Goal: Navigation & Orientation: Find specific page/section

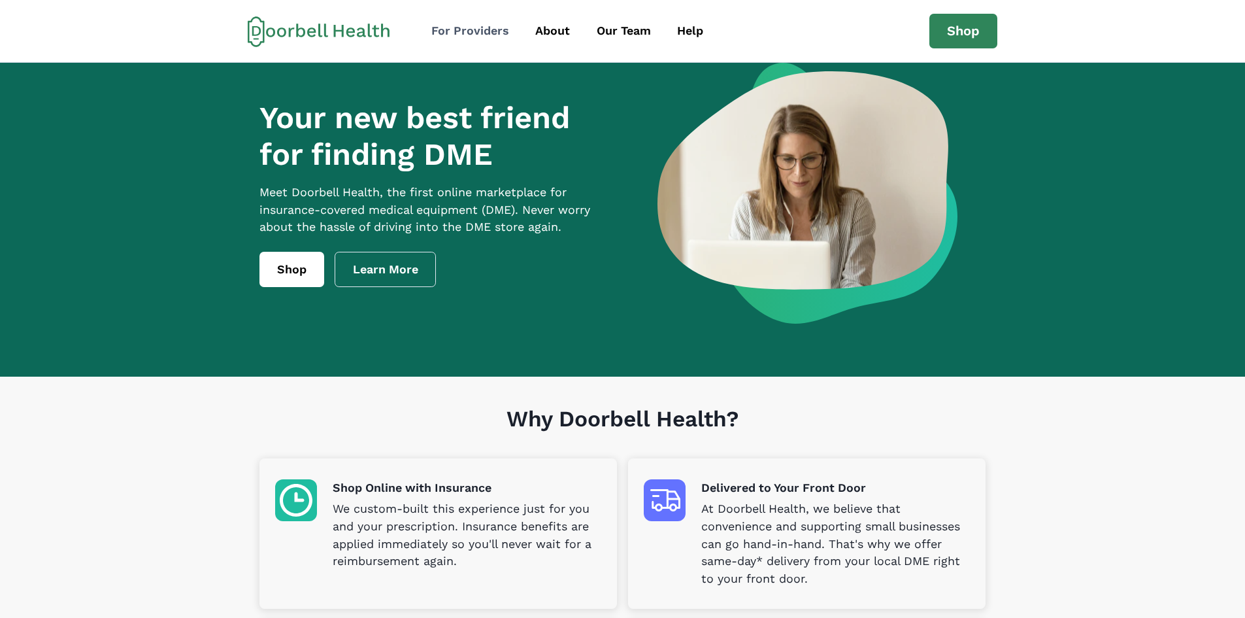
click at [491, 33] on div "For Providers" at bounding box center [470, 31] width 78 height 18
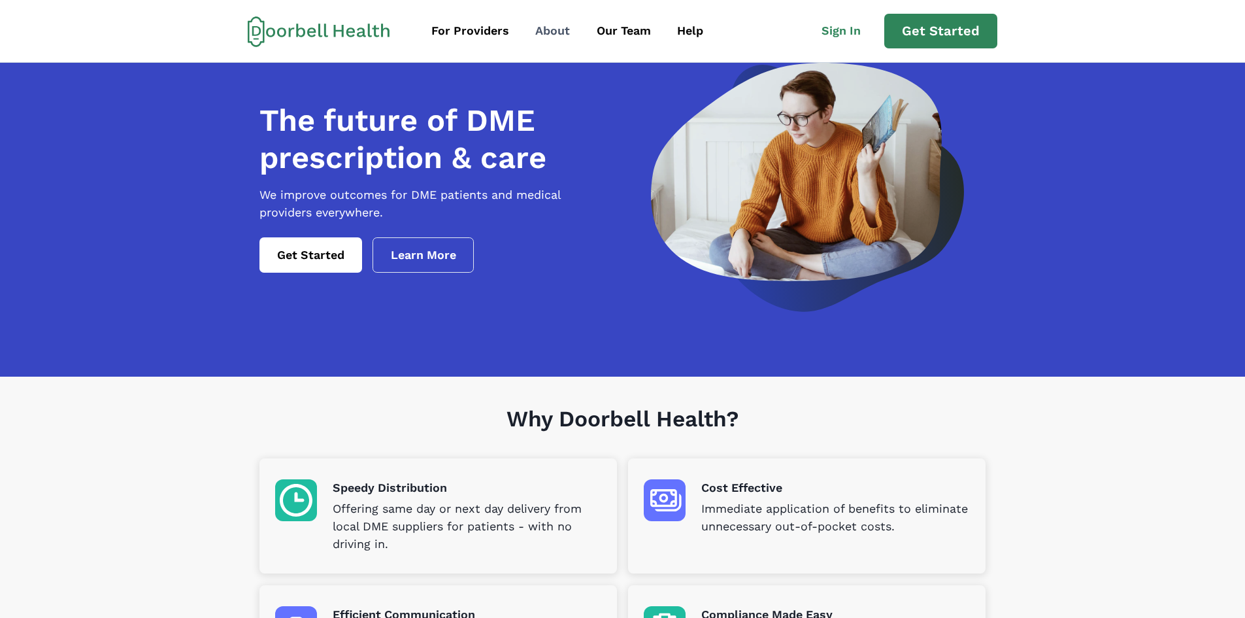
click at [552, 32] on div "About" at bounding box center [552, 31] width 35 height 18
click at [553, 29] on div "About" at bounding box center [552, 31] width 35 height 18
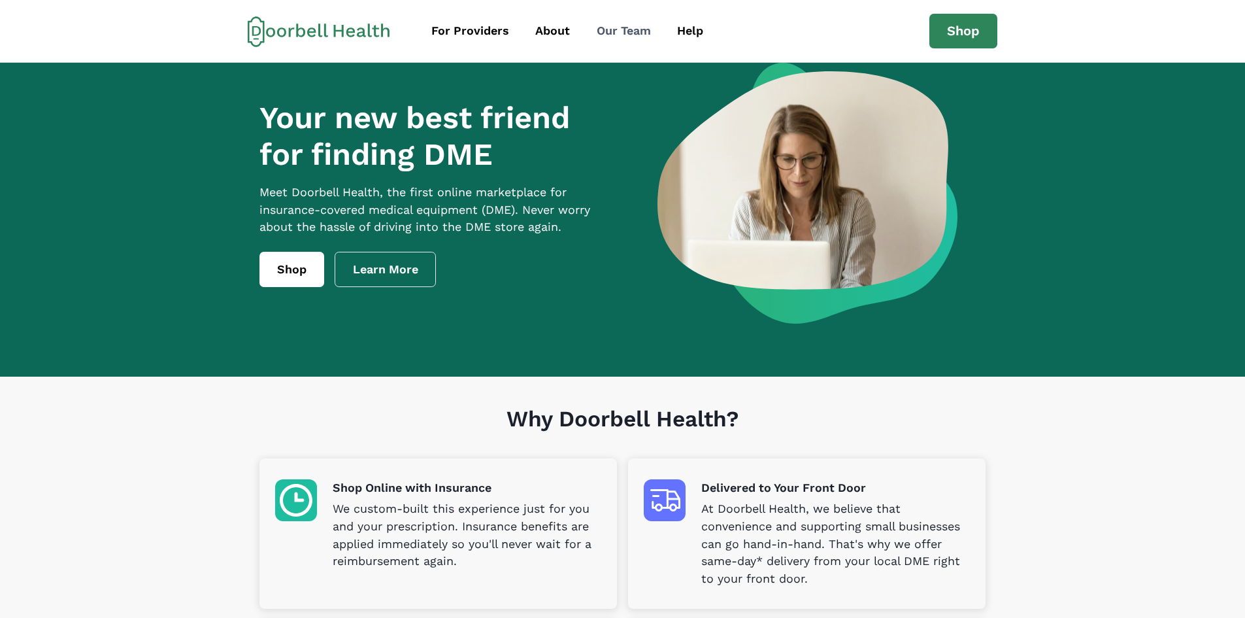
click at [626, 32] on div "Our Team" at bounding box center [624, 31] width 54 height 18
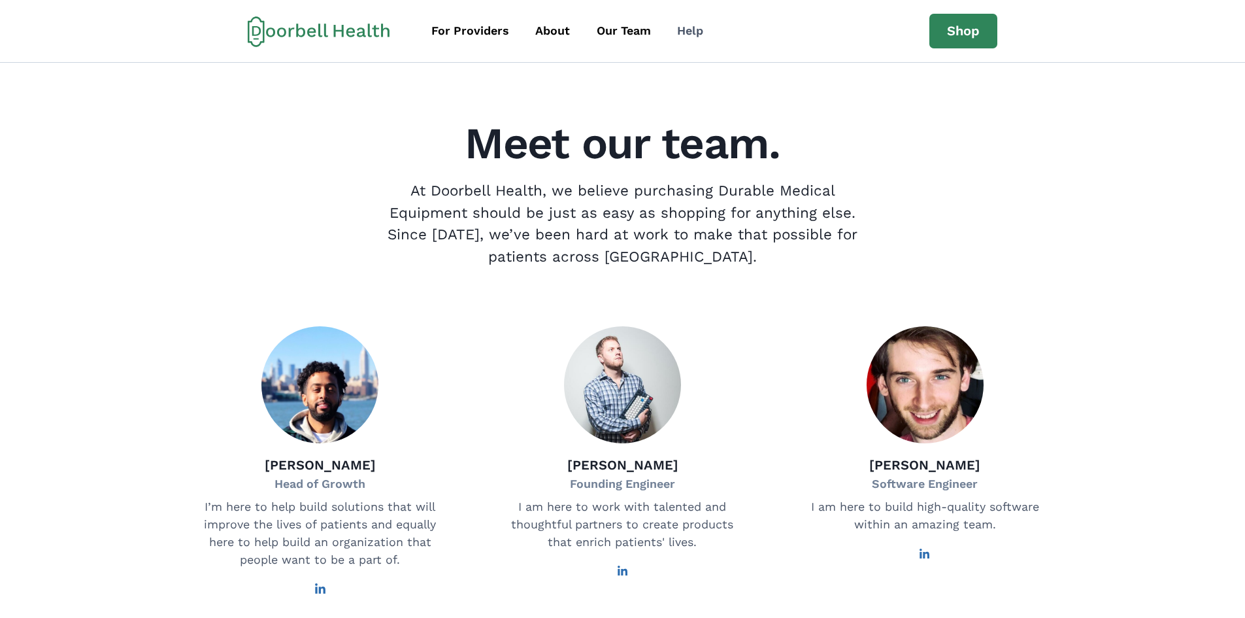
click at [689, 33] on div "Help" at bounding box center [690, 31] width 26 height 18
click at [454, 33] on div "For Providers" at bounding box center [470, 31] width 78 height 18
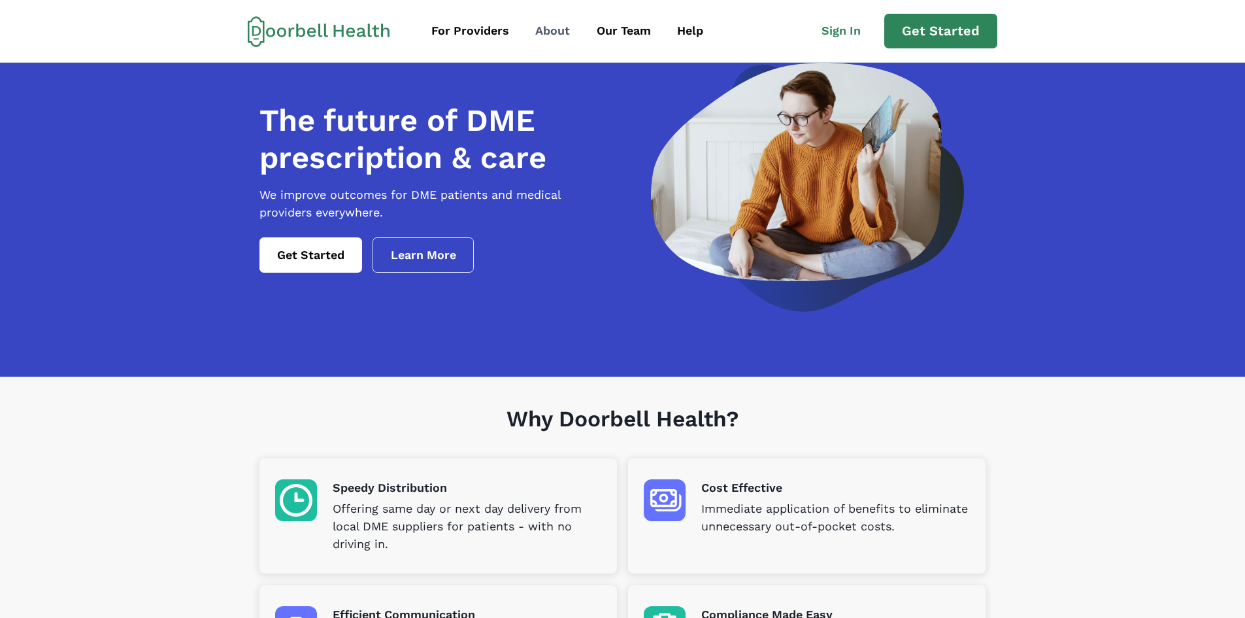
click at [552, 25] on div "About" at bounding box center [552, 31] width 35 height 18
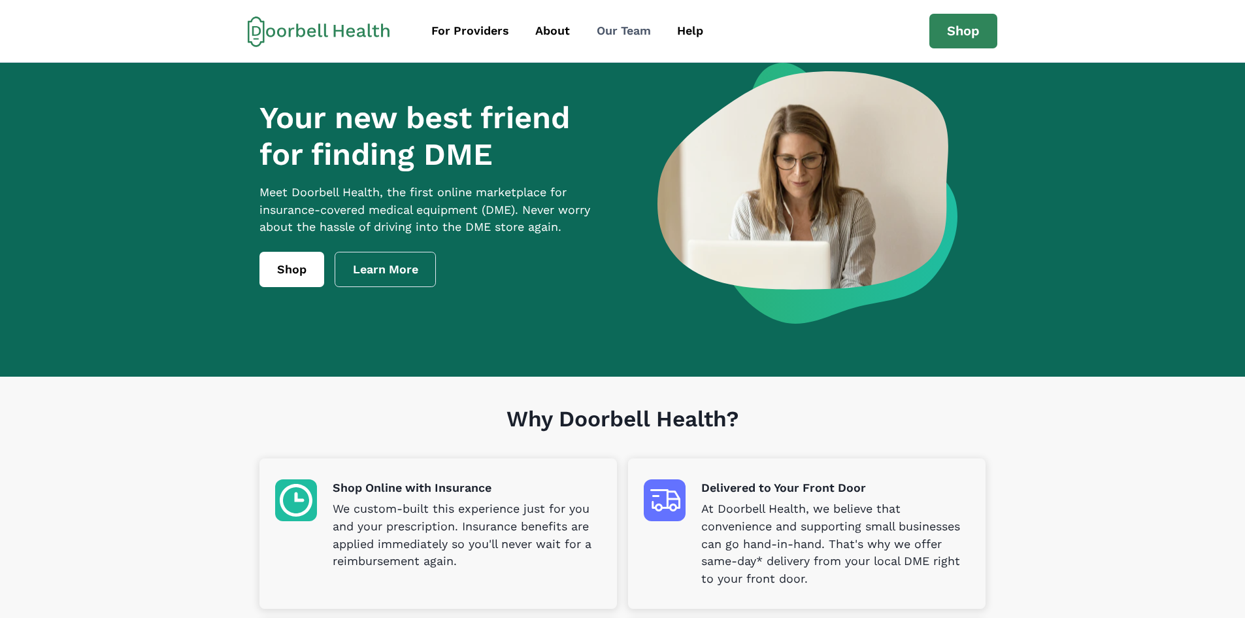
click at [635, 35] on div "Our Team" at bounding box center [624, 31] width 54 height 18
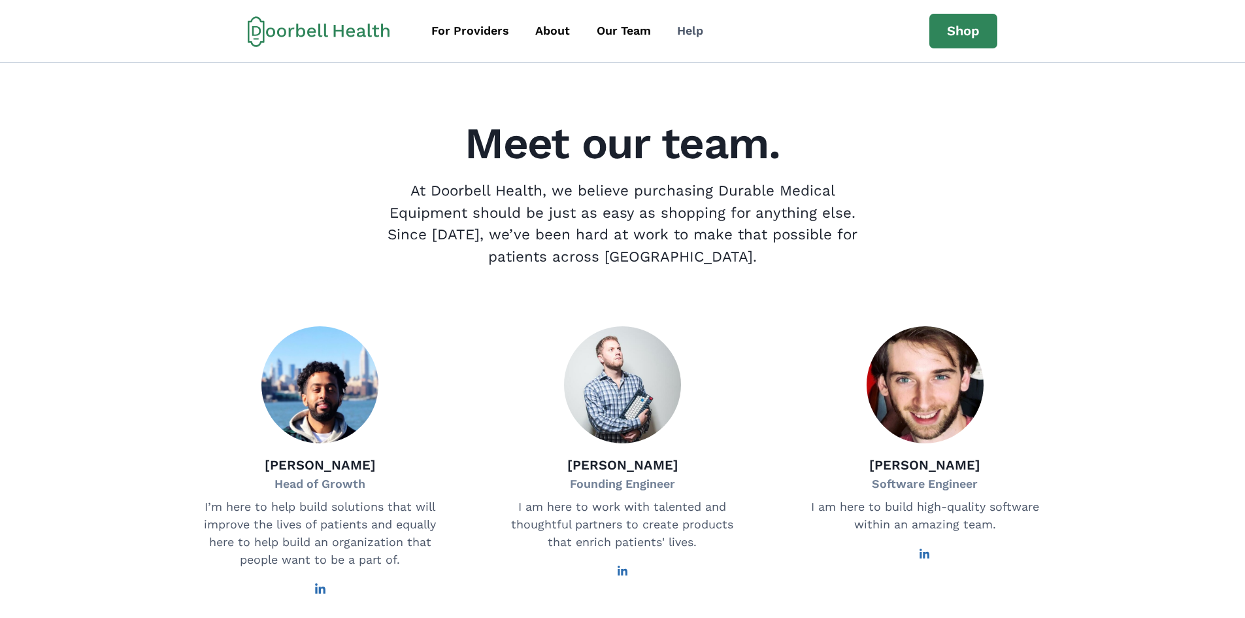
click at [691, 35] on div "Help" at bounding box center [690, 31] width 26 height 18
click at [682, 33] on div "Help" at bounding box center [690, 31] width 26 height 18
